Goal: Task Accomplishment & Management: Complete application form

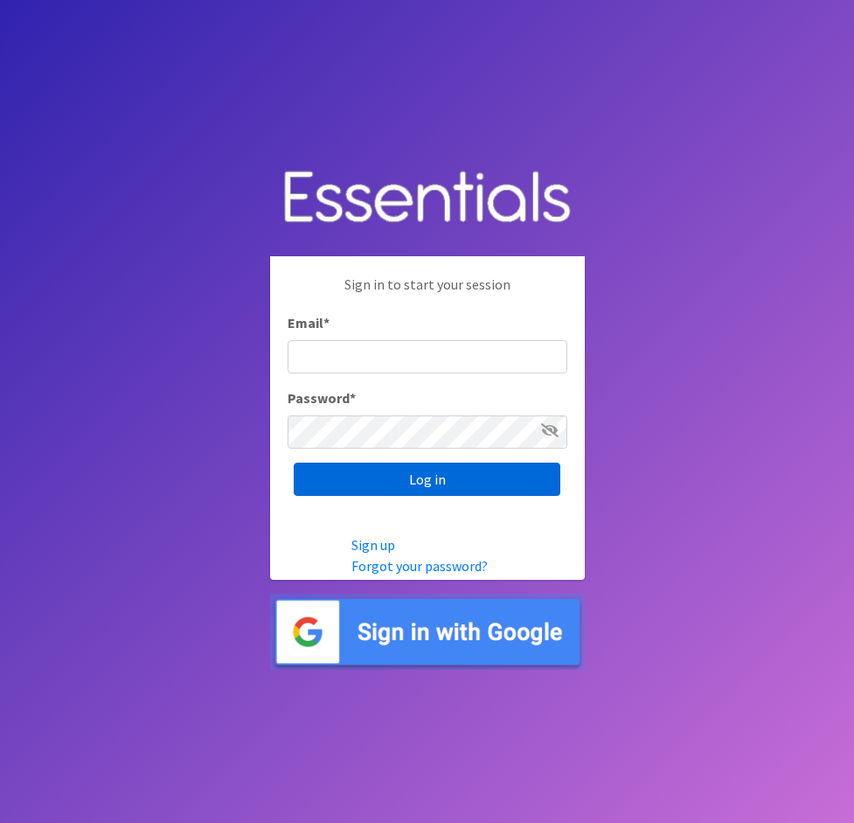
type input "[EMAIL_ADDRESS][DOMAIN_NAME]"
click at [389, 474] on input "Log in" at bounding box center [427, 479] width 267 height 33
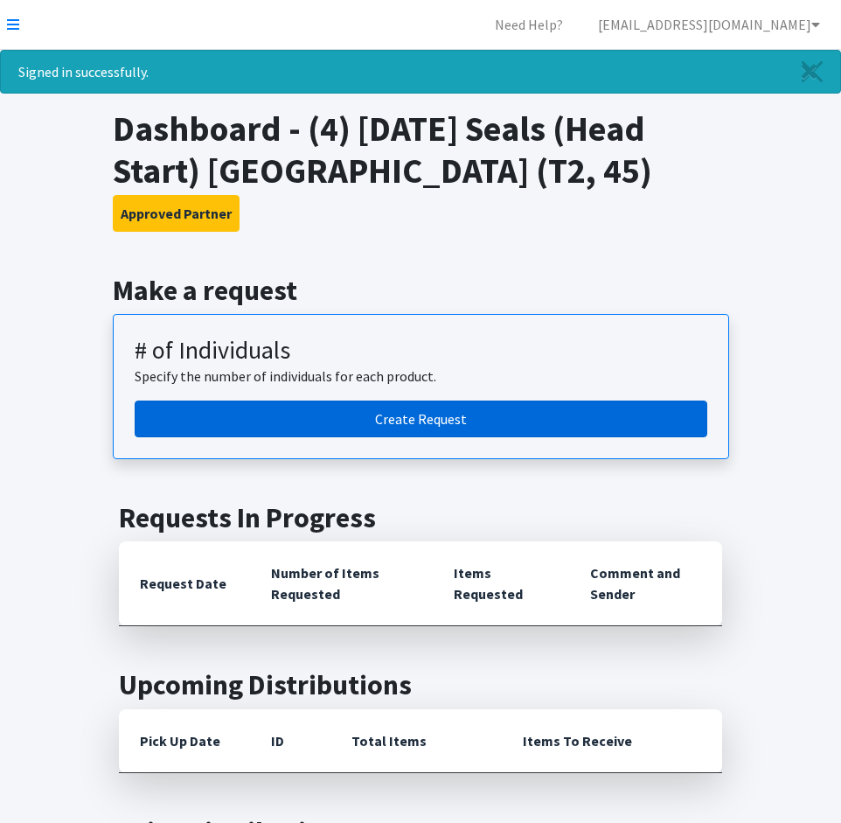
click at [418, 422] on link "Create Request" at bounding box center [421, 419] width 573 height 37
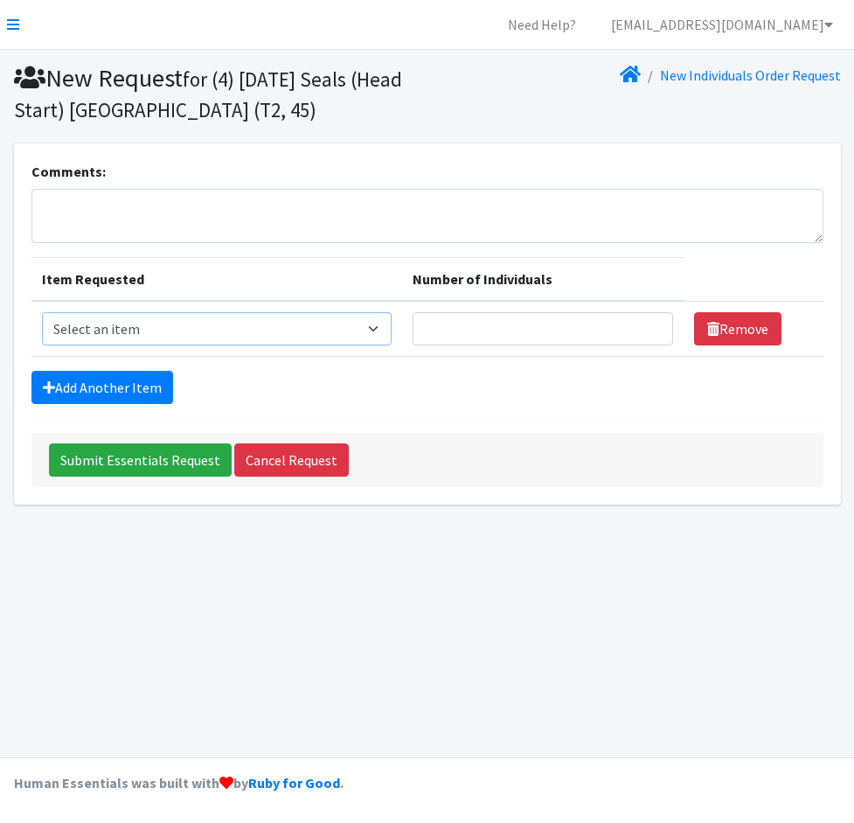
click at [376, 326] on select "Select an item A: Babies - Size 0 (Preemie) A: Babies - Size 01 (newborn) A: Ba…" at bounding box center [217, 328] width 350 height 33
click at [447, 380] on div "Add Another Item" at bounding box center [427, 387] width 792 height 33
drag, startPoint x: 456, startPoint y: 381, endPoint x: 418, endPoint y: 388, distance: 39.1
click at [456, 381] on div "Add Another Item" at bounding box center [427, 387] width 792 height 33
click at [417, 388] on div "Add Another Item" at bounding box center [427, 387] width 792 height 33
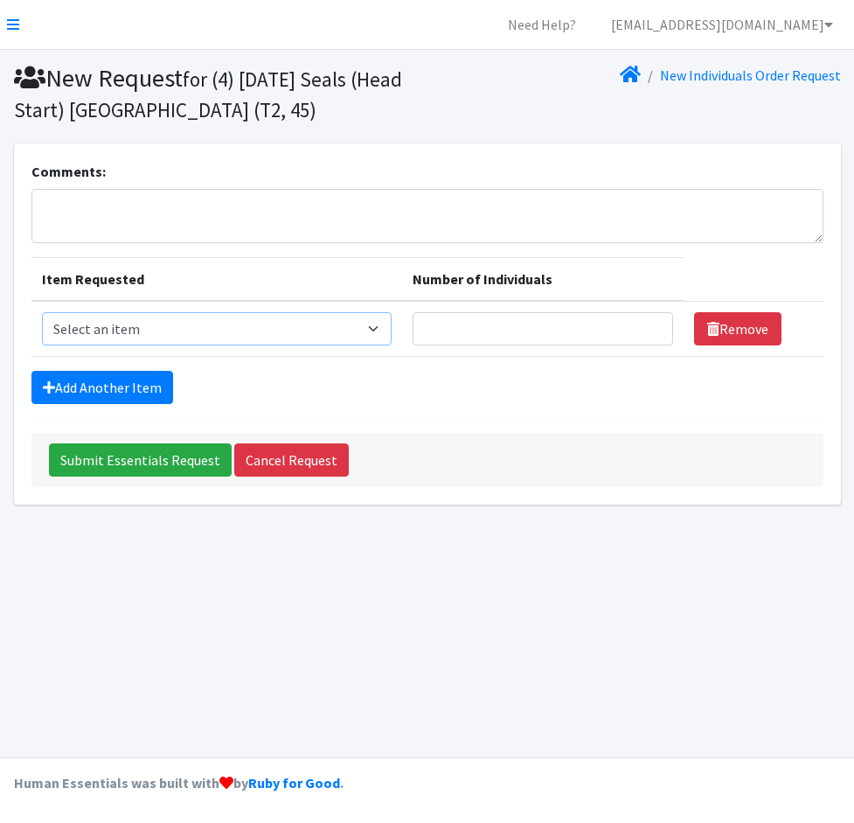
click at [377, 327] on select "Select an item A: Babies - Size 0 (Preemie) A: Babies - Size 01 (newborn) A: Ba…" at bounding box center [217, 328] width 350 height 33
select select "5611"
click at [42, 312] on select "Select an item A: Babies - Size 0 (Preemie) A: Babies - Size 01 (newborn) A: Ba…" at bounding box center [217, 328] width 350 height 33
click at [540, 331] on input "Number of Individuals" at bounding box center [543, 328] width 261 height 33
click at [612, 331] on input "Number of Individuals" at bounding box center [543, 328] width 261 height 33
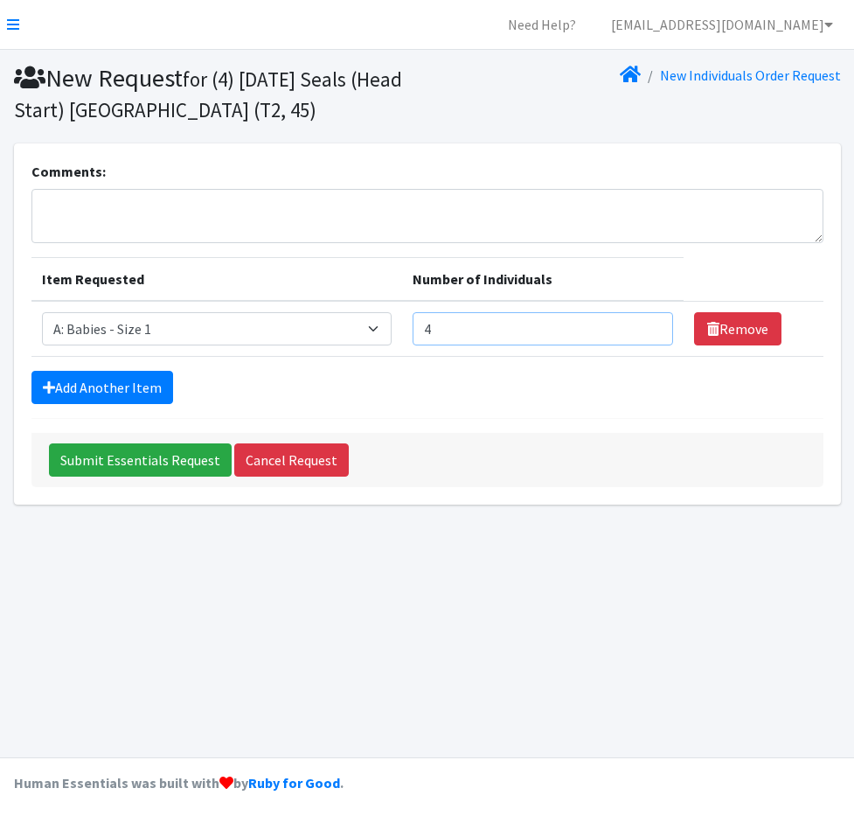
type input "4"
click at [677, 387] on div "Add Another Item" at bounding box center [427, 387] width 792 height 33
click at [95, 388] on link "Add Another Item" at bounding box center [102, 387] width 142 height 33
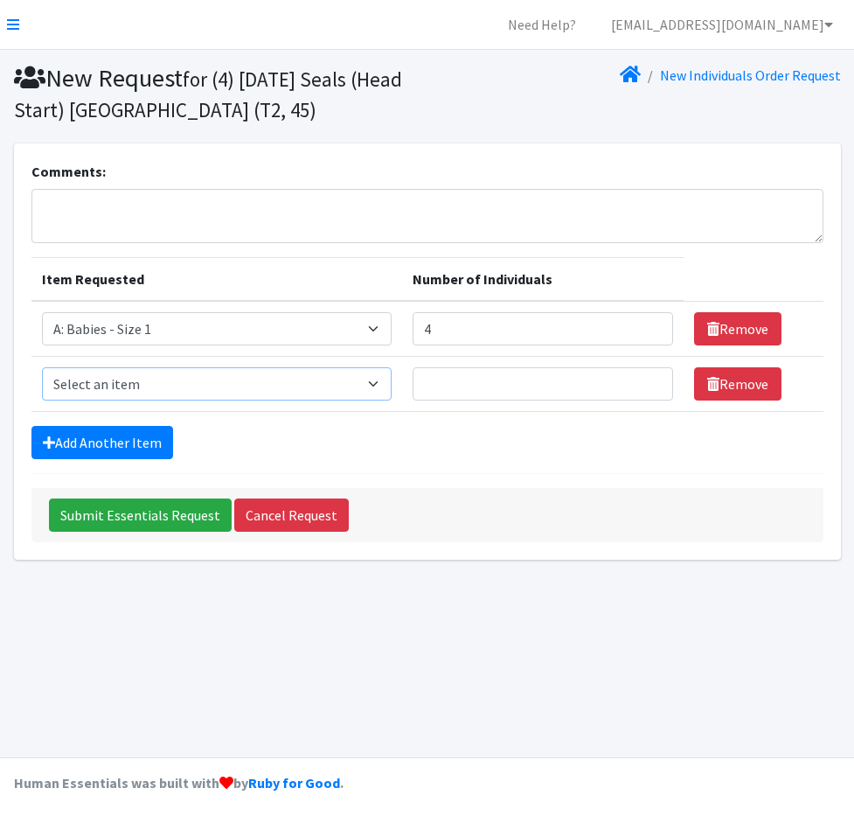
click at [383, 378] on select "Select an item A: Babies - Size 0 (Preemie) A: Babies - Size 01 (newborn) A: Ba…" at bounding box center [217, 383] width 350 height 33
select select "5612"
click at [42, 367] on select "Select an item A: Babies - Size 0 (Preemie) A: Babies - Size 01 (newborn) A: Ba…" at bounding box center [217, 383] width 350 height 33
click at [554, 401] on input "Number of Individuals" at bounding box center [543, 383] width 261 height 33
type input "2"
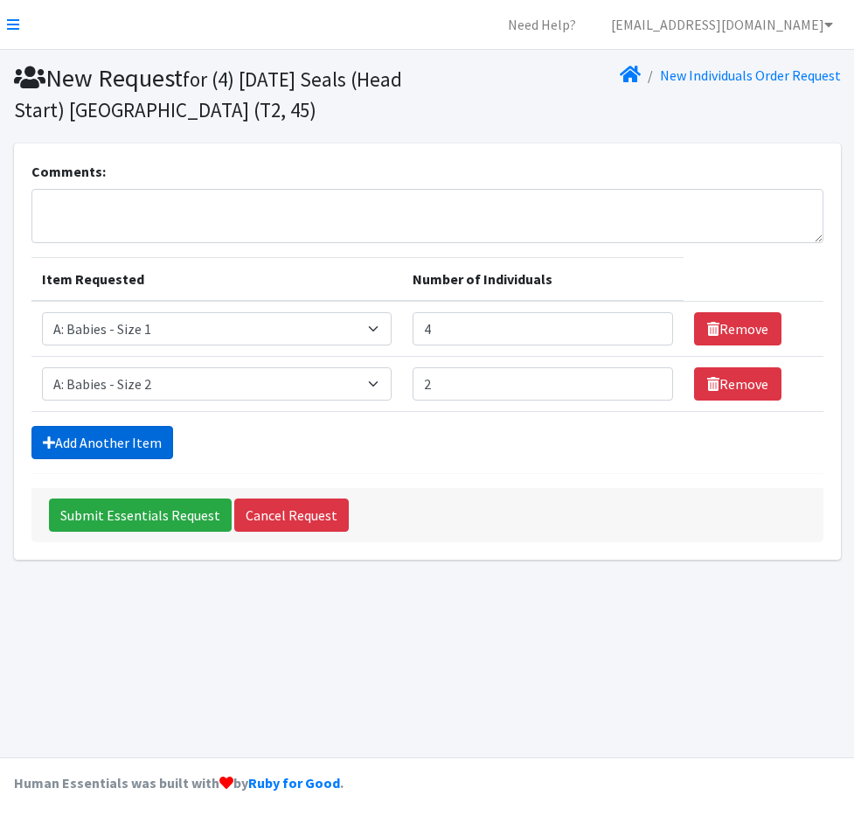
click at [94, 437] on link "Add Another Item" at bounding box center [102, 442] width 142 height 33
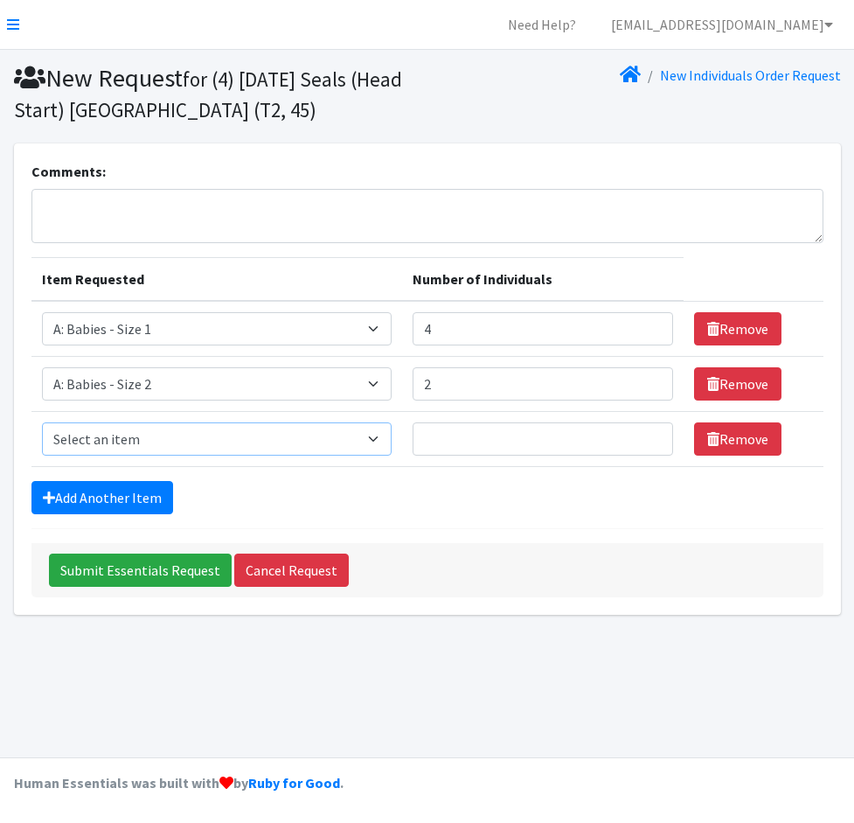
click at [378, 441] on select "Select an item A: Babies - Size 0 (Preemie) A: Babies - Size 01 (newborn) A: Ba…" at bounding box center [217, 438] width 350 height 33
select select "5598"
click at [42, 422] on select "Select an item A: Babies - Size 0 (Preemie) A: Babies - Size 01 (newborn) A: Ba…" at bounding box center [217, 438] width 350 height 33
click at [504, 434] on input "Number of Individuals" at bounding box center [543, 438] width 261 height 33
type input "2"
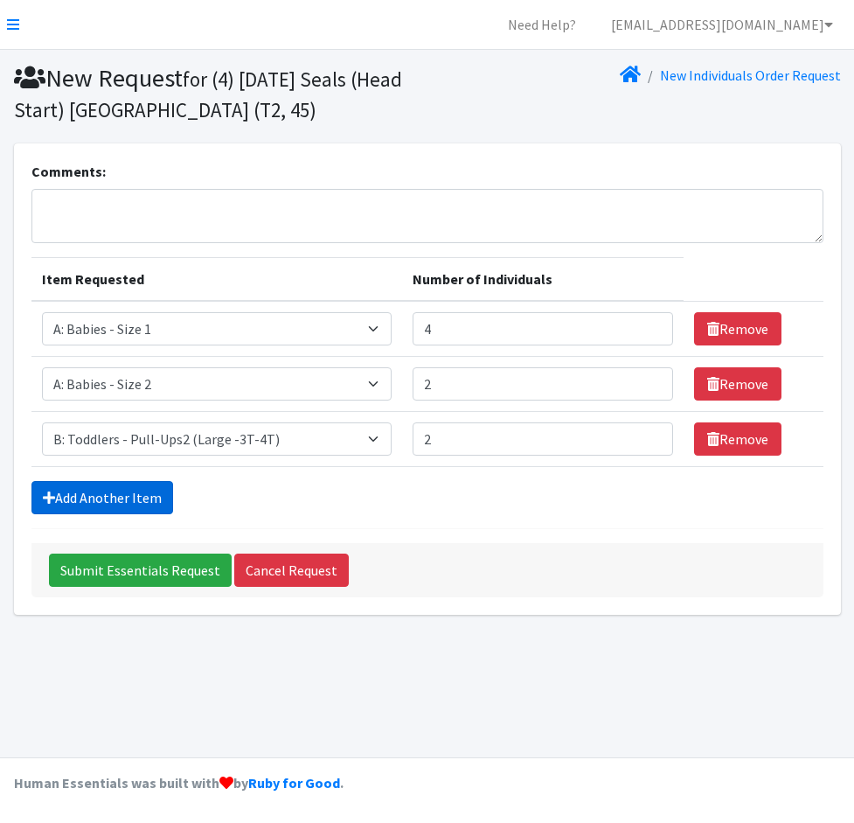
click at [111, 491] on link "Add Another Item" at bounding box center [102, 497] width 142 height 33
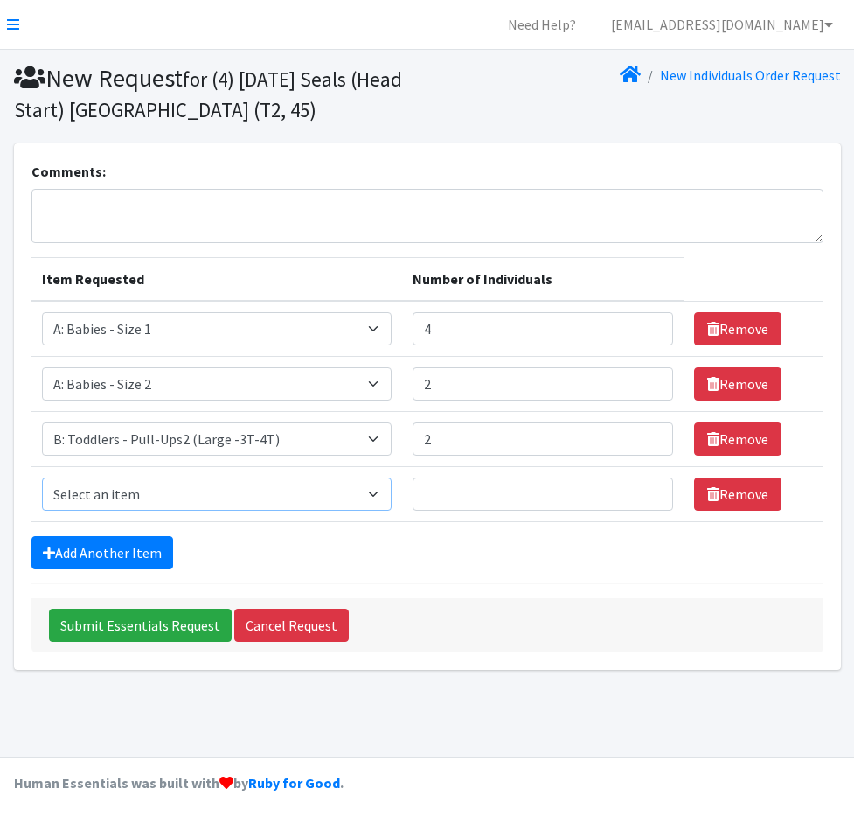
click at [205, 500] on select "Select an item A: Babies - Size 0 (Preemie) A: Babies - Size 01 (newborn) A: Ba…" at bounding box center [217, 493] width 350 height 33
select select "5599"
click at [42, 477] on select "Select an item A: Babies - Size 0 (Preemie) A: Babies - Size 01 (newborn) A: Ba…" at bounding box center [217, 493] width 350 height 33
click at [466, 496] on input "Number of Individuals" at bounding box center [543, 493] width 261 height 33
type input "10"
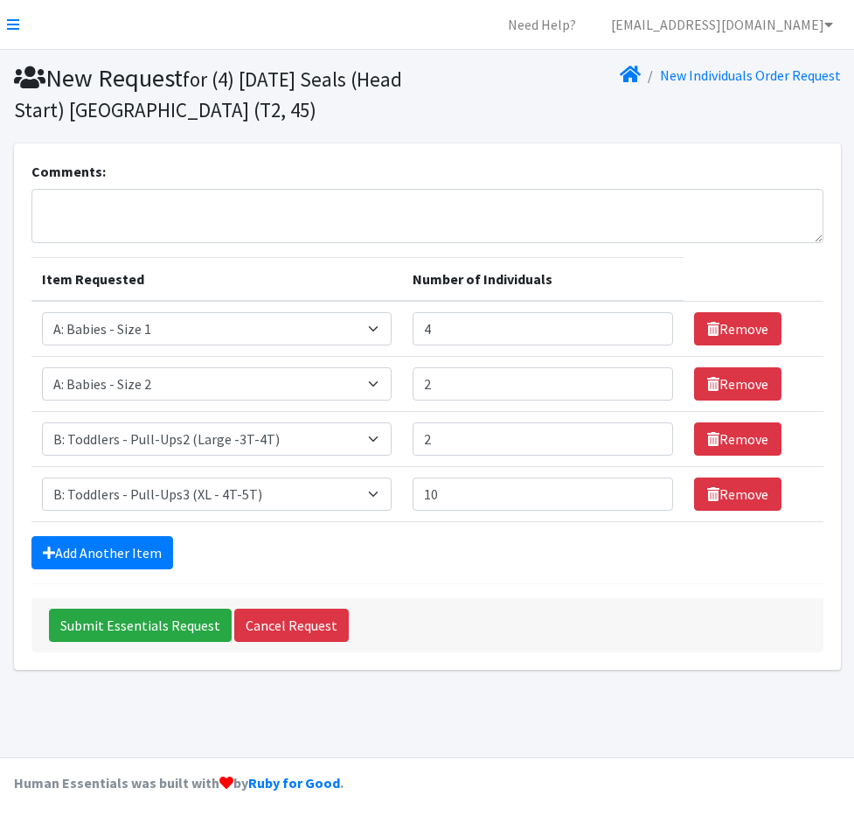
click at [552, 563] on div "Add Another Item" at bounding box center [427, 552] width 792 height 33
click at [72, 547] on link "Add Another Item" at bounding box center [102, 552] width 142 height 33
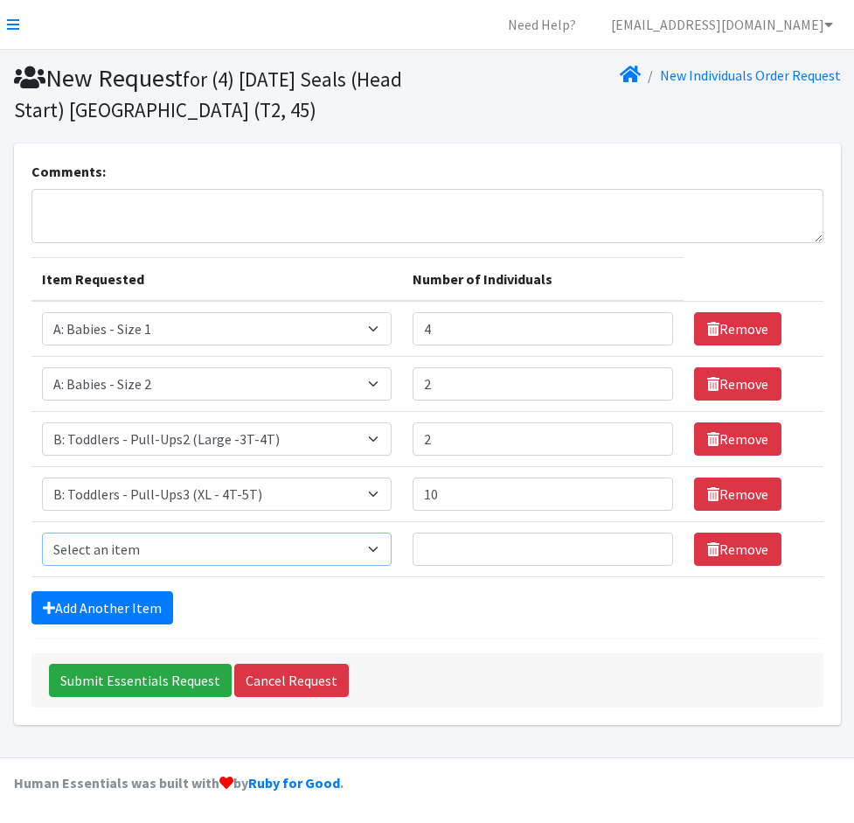
click at [245, 548] on select "Select an item A: Babies - Size 0 (Preemie) A: Babies - Size 01 (newborn) A: Ba…" at bounding box center [217, 549] width 350 height 33
select select "5614"
click at [42, 533] on select "Select an item A: Babies - Size 0 (Preemie) A: Babies - Size 01 (newborn) A: Ba…" at bounding box center [217, 549] width 350 height 33
click at [603, 548] on input "Number of Individuals" at bounding box center [543, 549] width 261 height 33
type input "4"
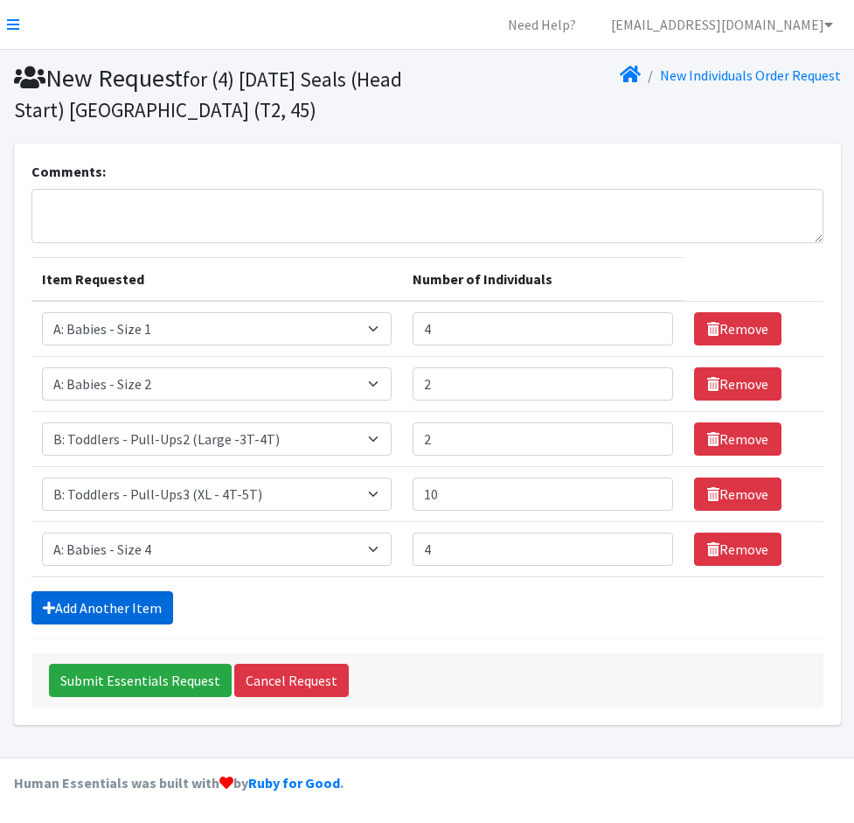
click at [135, 614] on link "Add Another Item" at bounding box center [102, 607] width 142 height 33
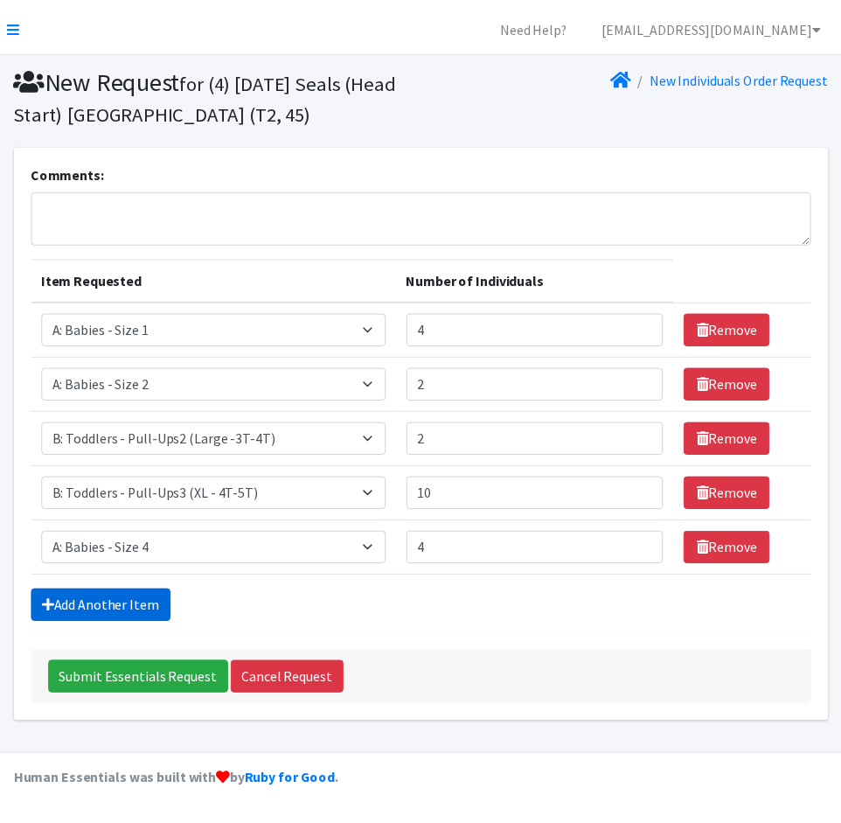
scroll to position [37, 0]
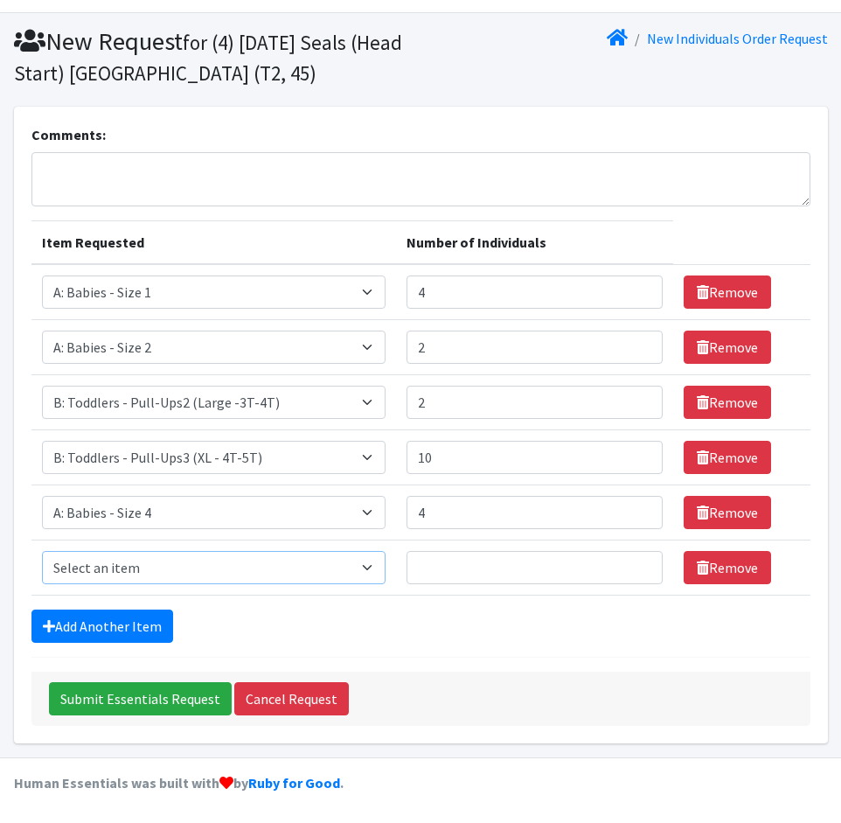
click at [160, 566] on select "Select an item A: Babies - Size 0 (Preemie) A: Babies - Size 01 (newborn) A: Ba…" at bounding box center [214, 567] width 344 height 33
select select "5616"
click at [42, 551] on select "Select an item A: Babies - Size 0 (Preemie) A: Babies - Size 01 (newborn) A: Ba…" at bounding box center [214, 567] width 344 height 33
click at [450, 564] on input "Number of Individuals" at bounding box center [535, 567] width 256 height 33
type input "12"
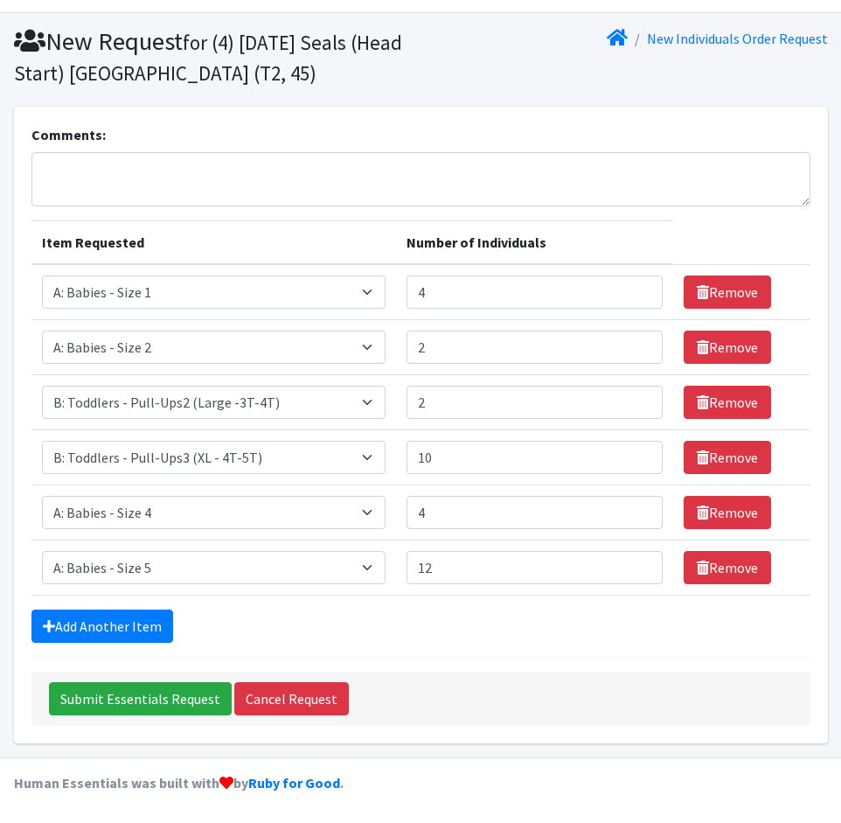
click at [501, 658] on form "Comments: Item Requested Number of Individuals Item Requested Select an item A:…" at bounding box center [420, 425] width 779 height 602
click at [127, 628] on link "Add Another Item" at bounding box center [102, 625] width 142 height 33
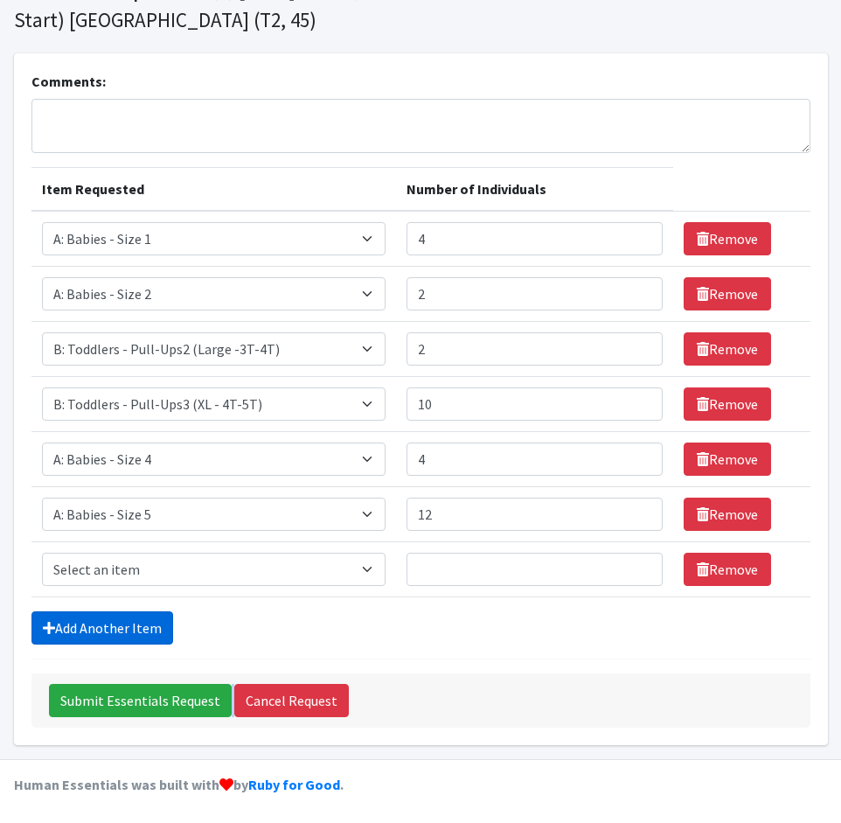
scroll to position [92, 0]
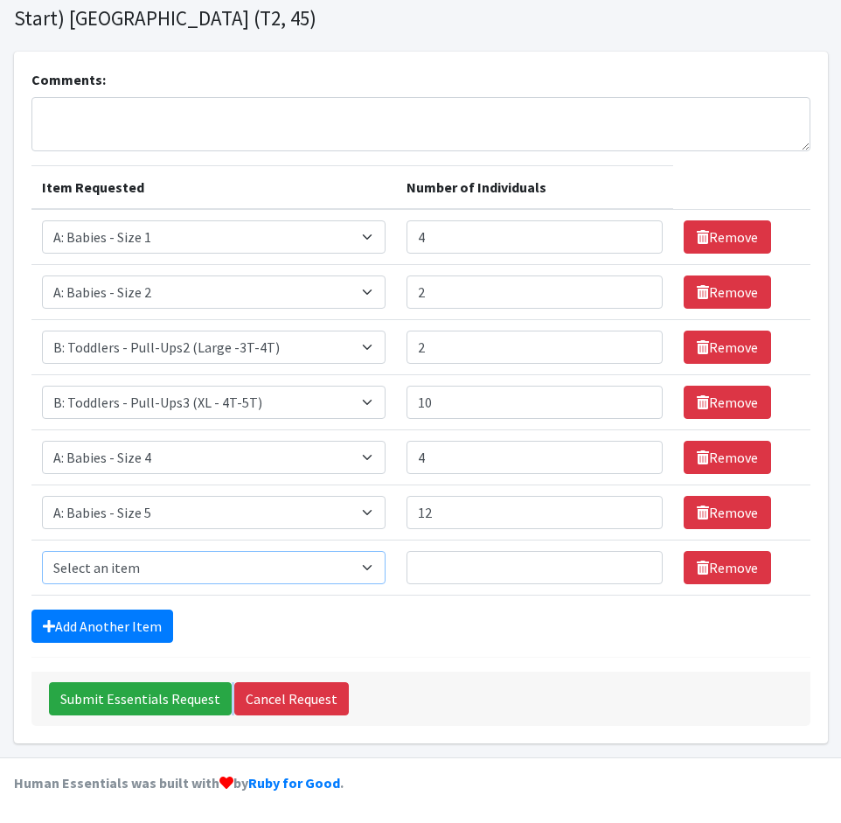
click at [208, 576] on select "Select an item A: Babies - Size 0 (Preemie) A: Babies - Size 01 (newborn) A: Ba…" at bounding box center [214, 567] width 344 height 33
select select "5617"
click at [42, 551] on select "Select an item A: Babies - Size 0 (Preemie) A: Babies - Size 01 (newborn) A: Ba…" at bounding box center [214, 567] width 344 height 33
click at [458, 569] on input "Number of Individuals" at bounding box center [535, 567] width 256 height 33
type input "10"
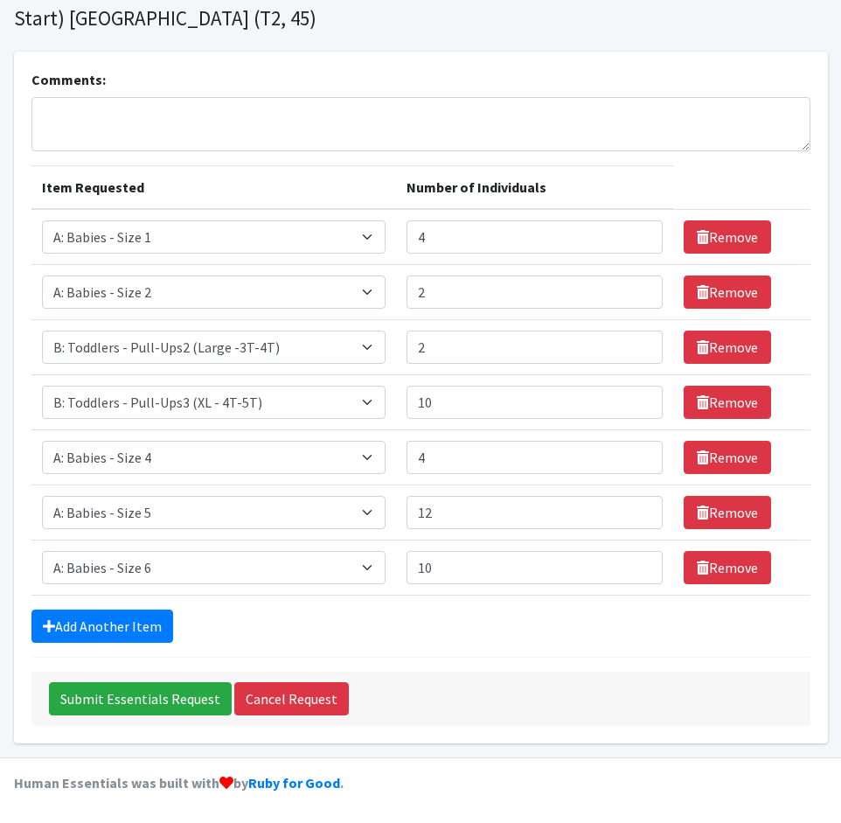
drag, startPoint x: 412, startPoint y: 644, endPoint x: 247, endPoint y: 626, distance: 165.3
click at [407, 639] on form "Comments: Item Requested Number of Individuals Item Requested Select an item A:…" at bounding box center [420, 397] width 779 height 657
click at [151, 615] on link "Add Another Item" at bounding box center [102, 625] width 142 height 33
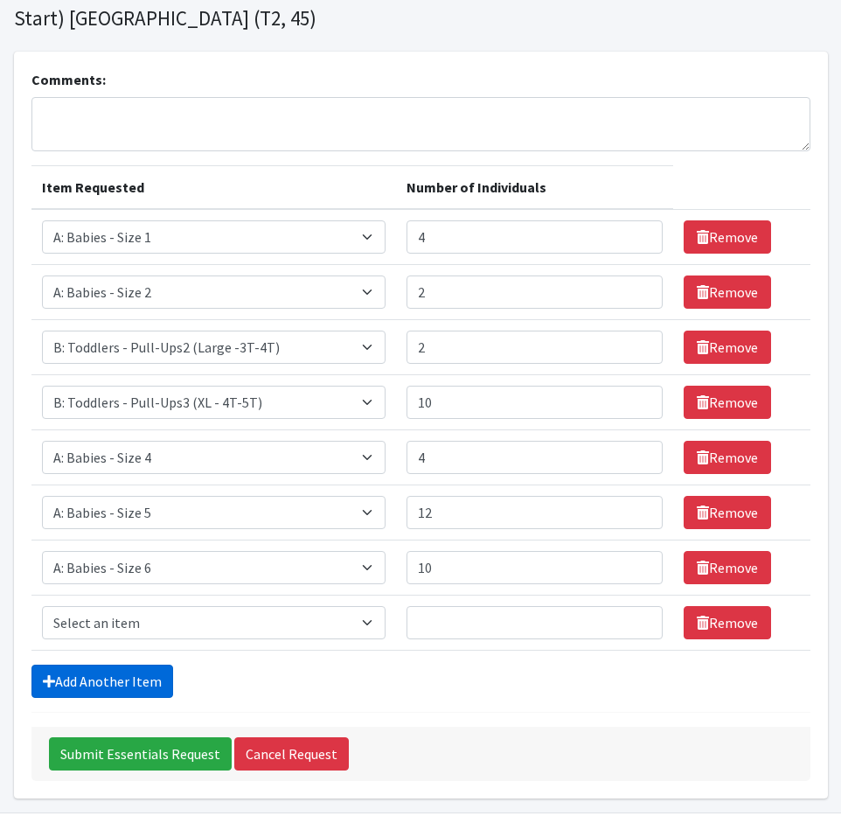
scroll to position [147, 0]
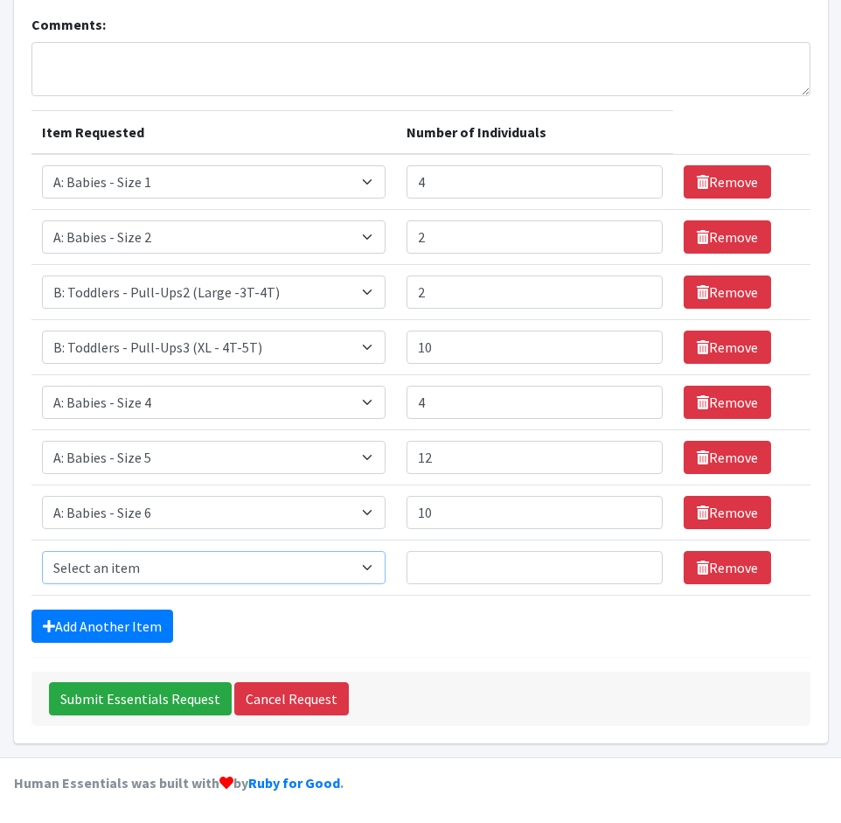
click at [170, 572] on select "Select an item A: Babies - Size 0 (Preemie) A: Babies - Size 01 (newborn) A: Ba…" at bounding box center [214, 567] width 344 height 33
select select "8888"
click at [42, 551] on select "Select an item A: Babies - Size 0 (Preemie) A: Babies - Size 01 (newborn) A: Ba…" at bounding box center [214, 567] width 344 height 33
click at [371, 631] on div "Add Another Item" at bounding box center [420, 625] width 779 height 33
click at [451, 578] on input "Number of Individuals" at bounding box center [535, 567] width 256 height 33
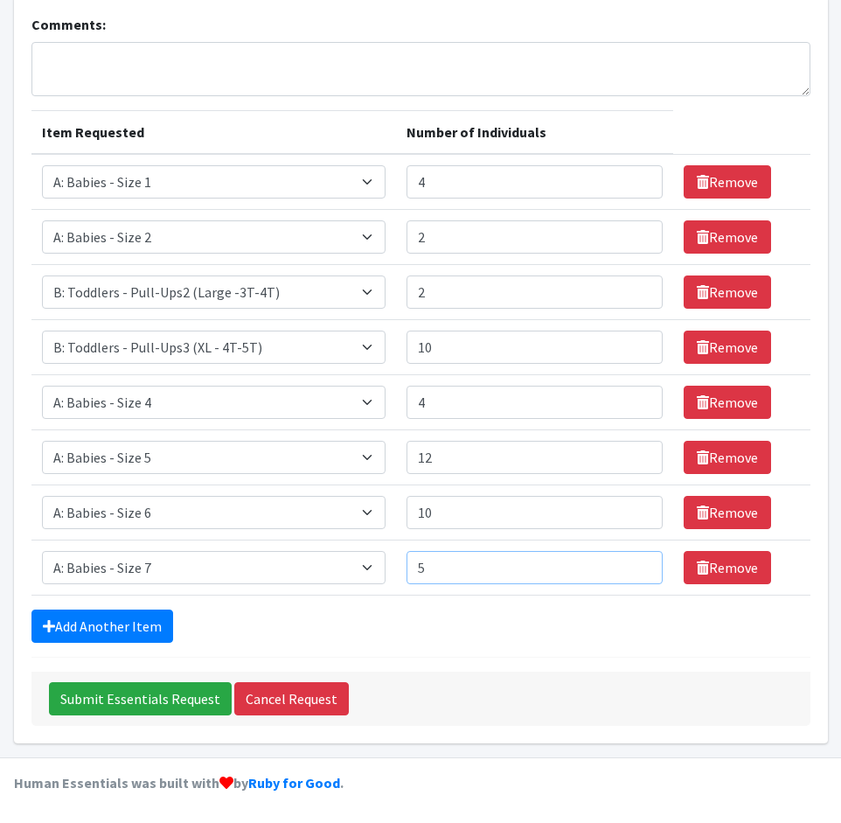
type input "5"
drag, startPoint x: 530, startPoint y: 621, endPoint x: 375, endPoint y: 606, distance: 155.5
click at [528, 619] on div "Add Another Item" at bounding box center [420, 625] width 779 height 33
click at [118, 620] on link "Add Another Item" at bounding box center [102, 625] width 142 height 33
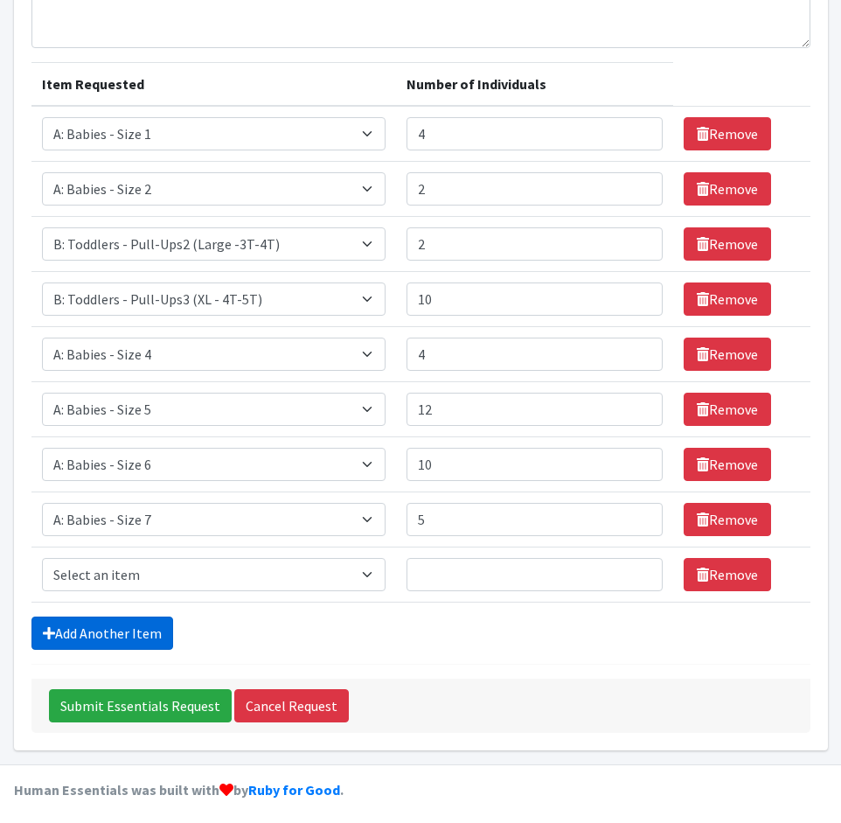
scroll to position [202, 0]
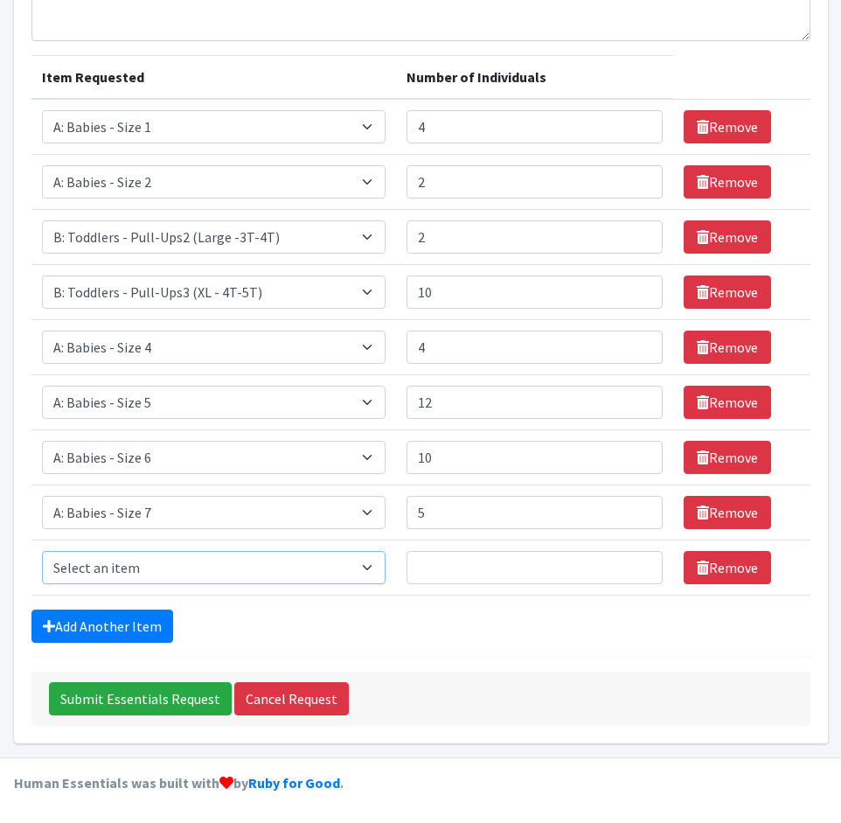
click at [158, 571] on select "Select an item A: Babies - Size 0 (Preemie) A: Babies - Size 01 (newborn) A: Ba…" at bounding box center [214, 567] width 344 height 33
click at [237, 653] on form "Comments: Item Requested Number of Individuals Item Requested Select an item A:…" at bounding box center [420, 342] width 779 height 767
click at [149, 621] on link "Add Another Item" at bounding box center [102, 625] width 142 height 33
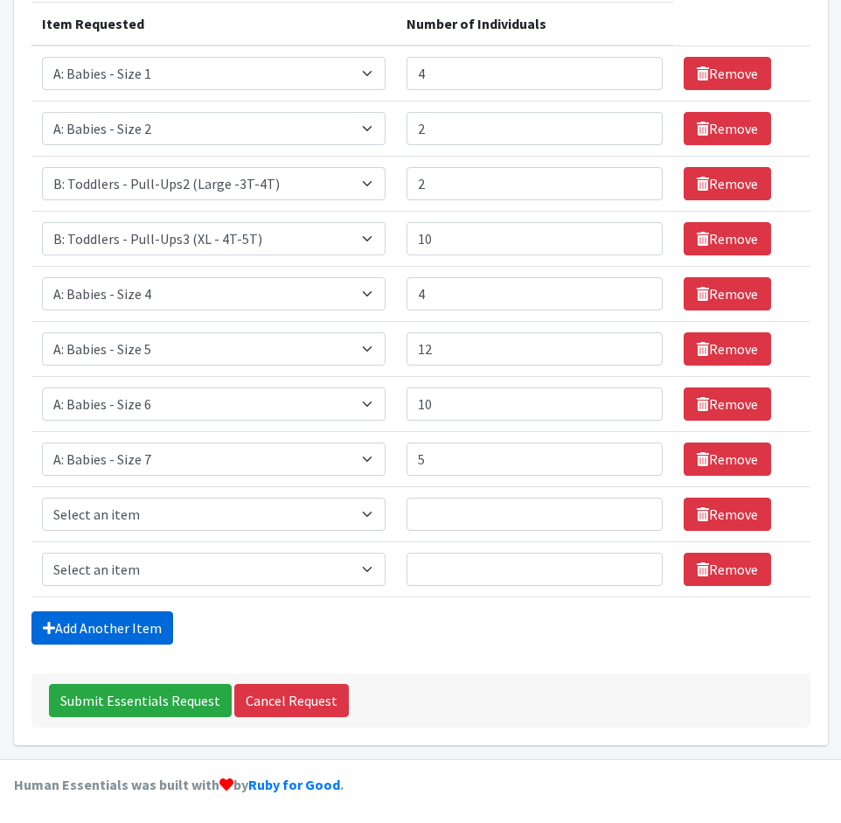
scroll to position [257, 0]
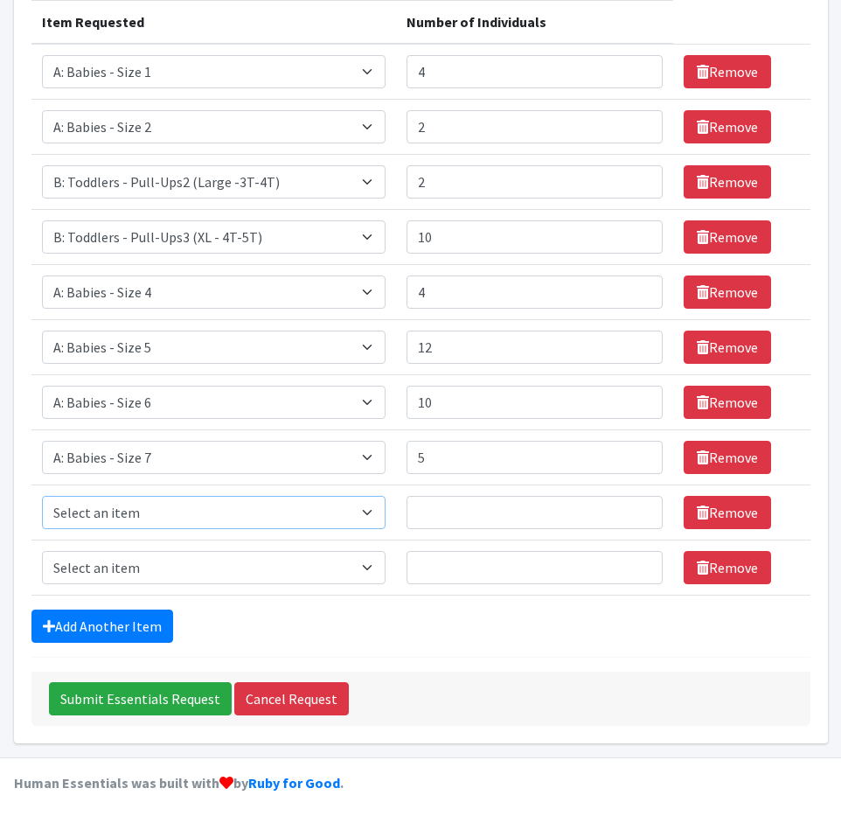
click at [180, 503] on select "Select an item A: Babies - Size 0 (Preemie) A: Babies - Size 01 (newborn) A: Ba…" at bounding box center [214, 512] width 344 height 33
drag, startPoint x: 278, startPoint y: 625, endPoint x: 273, endPoint y: 616, distance: 10.2
click at [278, 624] on div "Add Another Item" at bounding box center [420, 625] width 779 height 33
click at [450, 344] on input "12" at bounding box center [535, 347] width 256 height 33
type input "13"
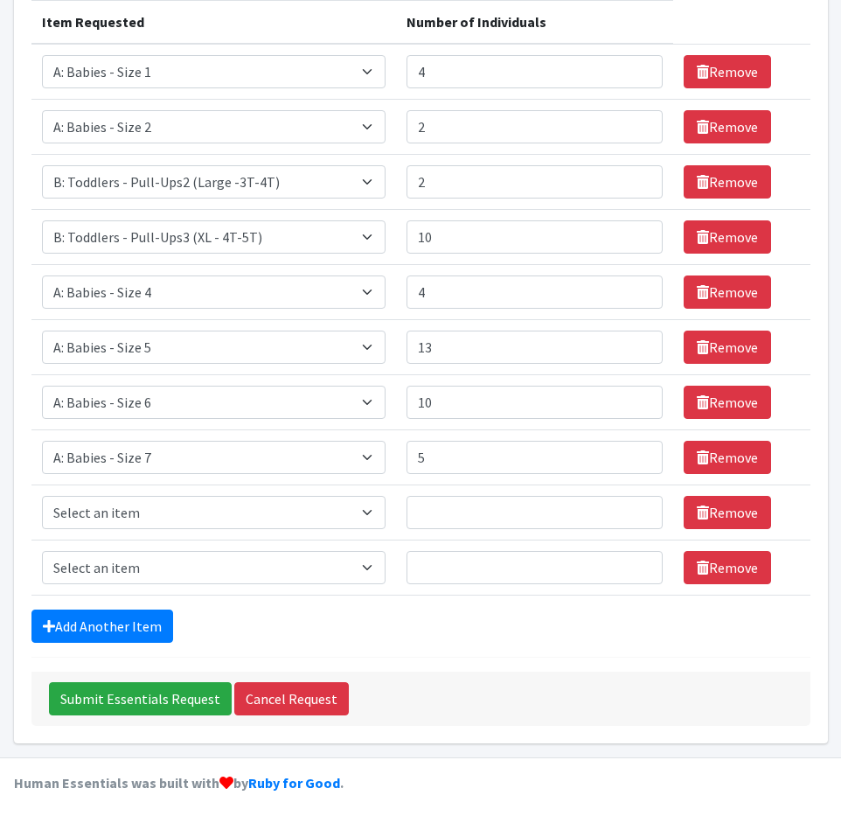
drag, startPoint x: 358, startPoint y: 623, endPoint x: 359, endPoint y: 526, distance: 97.9
click at [356, 618] on div "Add Another Item" at bounding box center [420, 625] width 779 height 33
drag, startPoint x: 382, startPoint y: 509, endPoint x: 364, endPoint y: 510, distance: 18.4
click at [381, 509] on select "Select an item A: Babies - Size 0 (Preemie) A: Babies - Size 01 (newborn) A: Ba…" at bounding box center [214, 512] width 344 height 33
click at [42, 496] on select "Select an item A: Babies - Size 0 (Preemie) A: Babies - Size 01 (newborn) A: Ba…" at bounding box center [214, 512] width 344 height 33
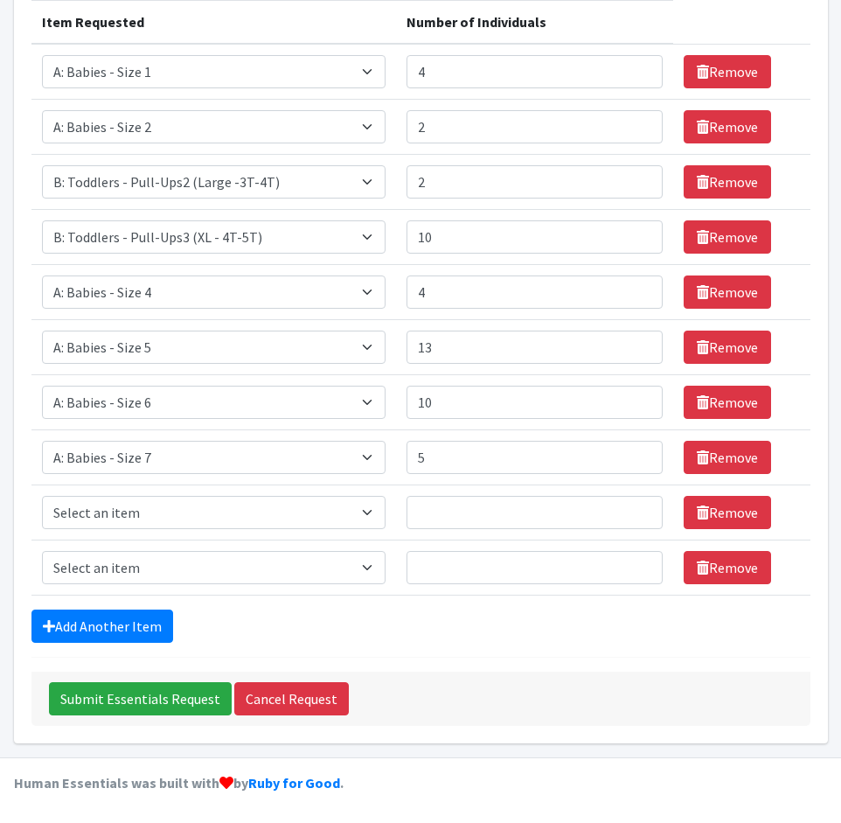
click at [325, 643] on div "Add Another Item" at bounding box center [420, 625] width 779 height 33
click at [725, 513] on link "Remove" at bounding box center [727, 512] width 87 height 33
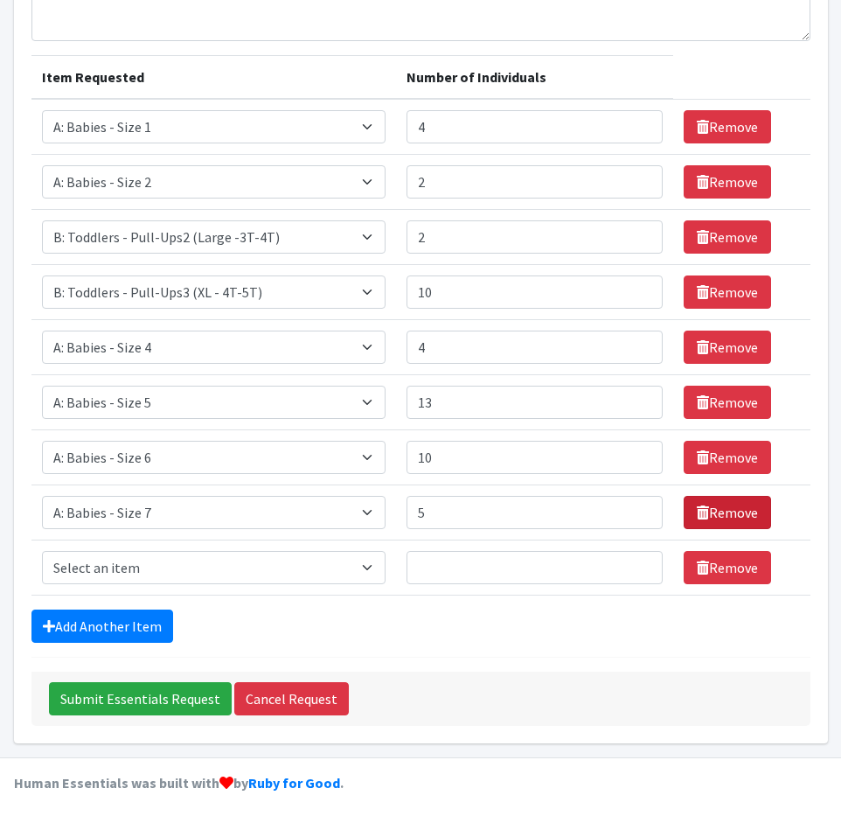
scroll to position [202, 0]
click at [717, 568] on link "Remove" at bounding box center [727, 567] width 87 height 33
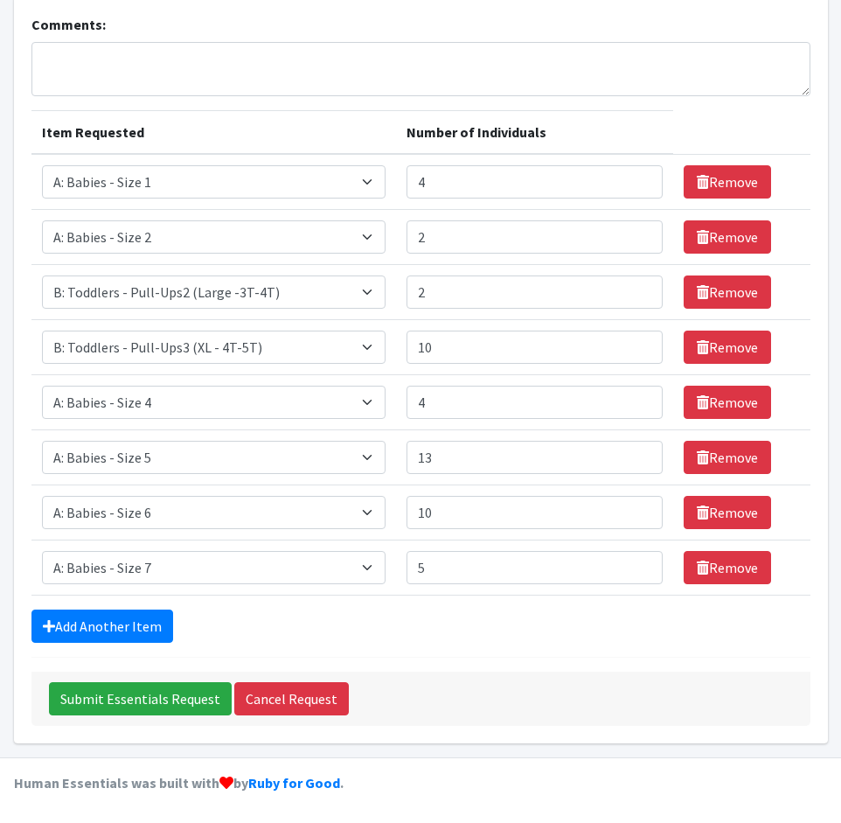
click at [551, 629] on div "Add Another Item" at bounding box center [420, 625] width 779 height 33
click at [436, 240] on input "2" at bounding box center [535, 236] width 256 height 33
type input "4"
click at [526, 660] on form "Comments: Item Requested Number of Individuals Item Requested Select an item A:…" at bounding box center [420, 370] width 779 height 712
click at [357, 185] on select "Select an item A: Babies - Size 0 (Preemie) A: Babies - Size 01 (newborn) A: Ba…" at bounding box center [214, 181] width 344 height 33
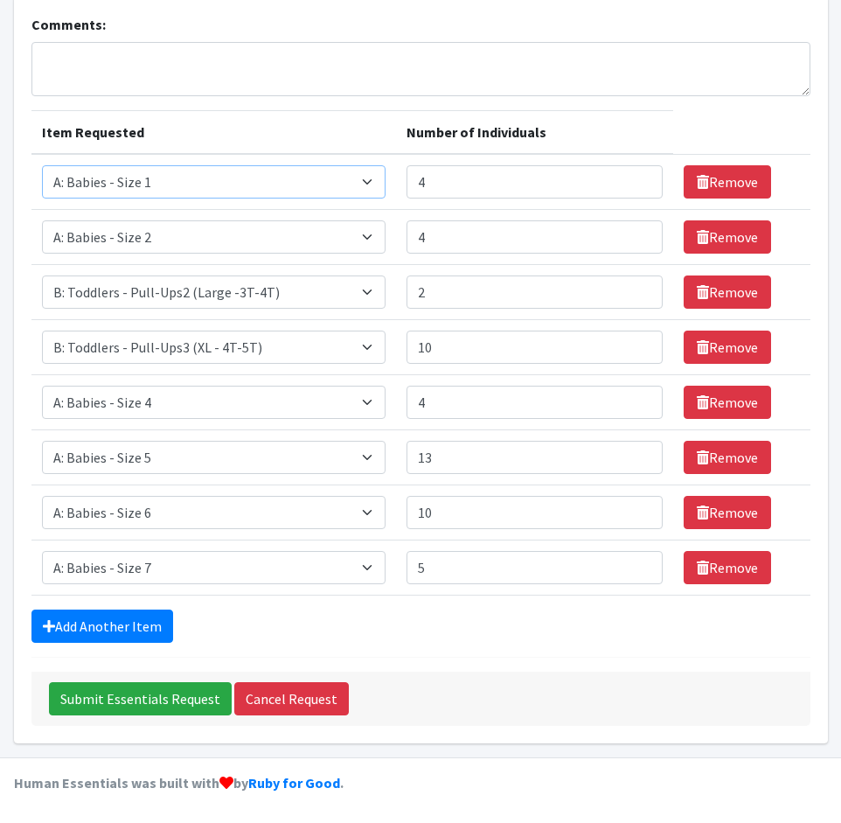
click at [42, 165] on select "Select an item A: Babies - Size 0 (Preemie) A: Babies - Size 01 (newborn) A: Ba…" at bounding box center [214, 181] width 344 height 33
click at [476, 617] on div "Add Another Item" at bounding box center [420, 625] width 779 height 33
click at [284, 624] on div "Add Another Item" at bounding box center [420, 625] width 779 height 33
click at [212, 626] on div "Add Another Item" at bounding box center [420, 625] width 779 height 33
click at [175, 700] on input "Submit Essentials Request" at bounding box center [140, 698] width 183 height 33
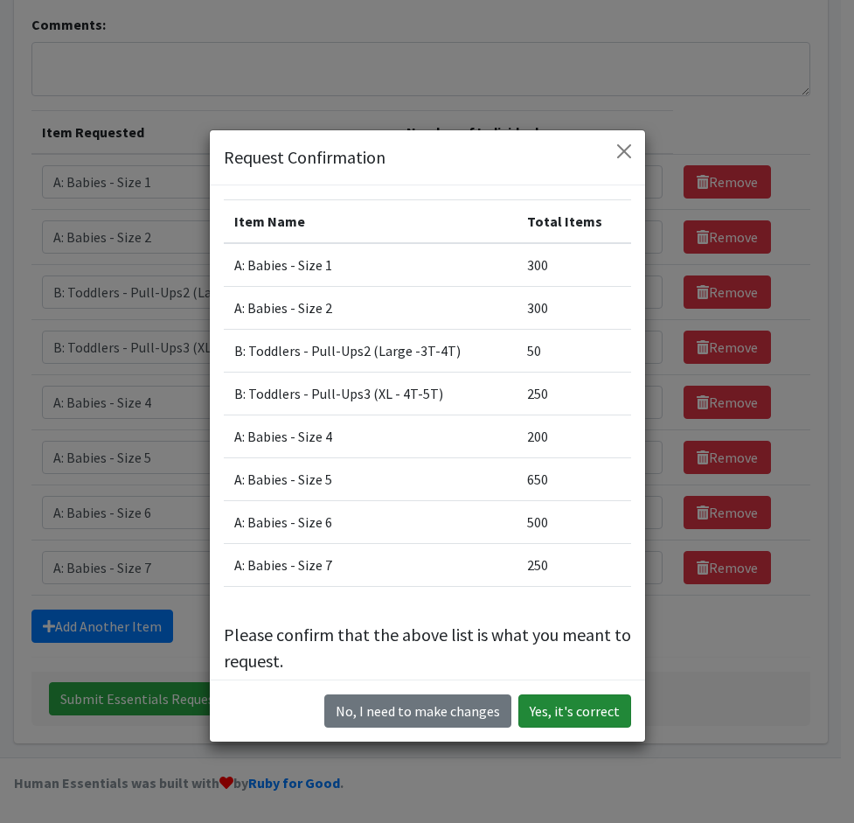
click at [554, 710] on button "Yes, it's correct" at bounding box center [575, 710] width 113 height 33
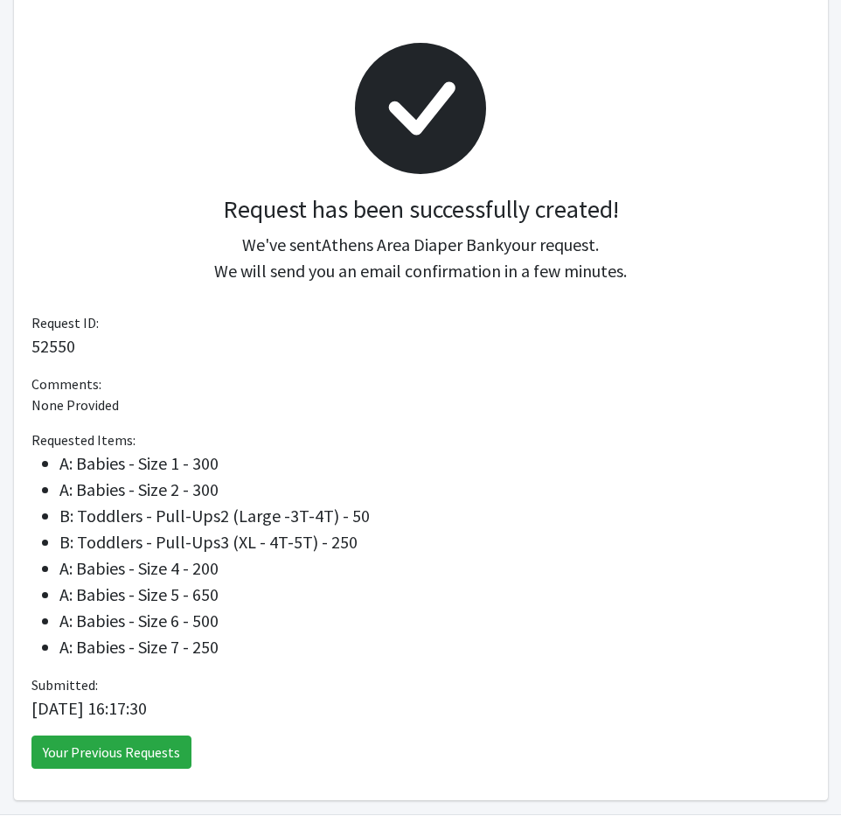
scroll to position [220, 0]
